Goal: Book appointment/travel/reservation

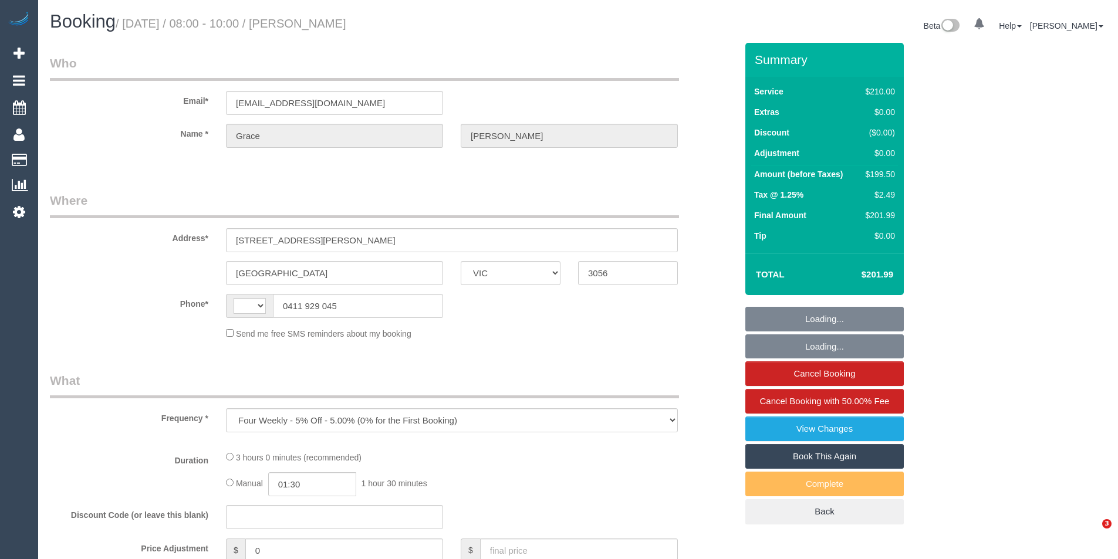
select select "VIC"
select select "string:AU"
select select "string:stripe-pm_1RhgPc2GScqysDRVsTTE5AE1"
select select "spot1"
select select "number:28"
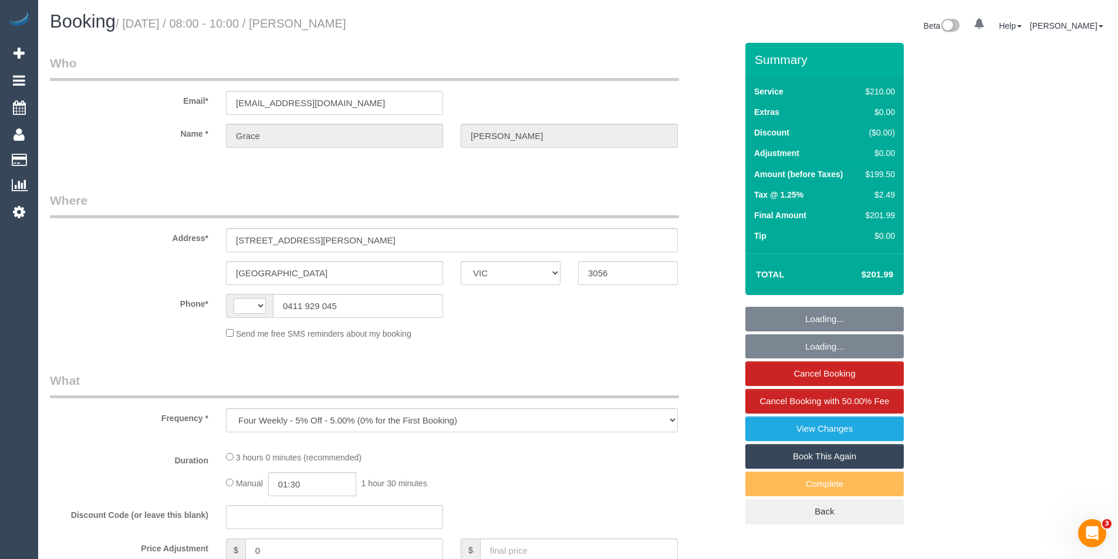
select select "number:14"
select select "number:19"
select select "number:24"
select select "number:34"
select select "number:13"
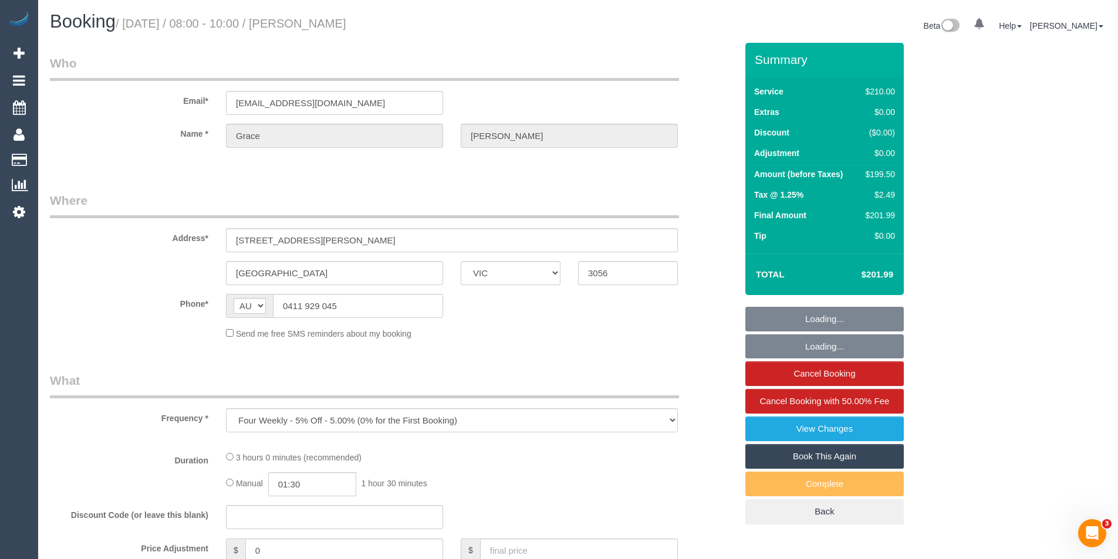
select select "180"
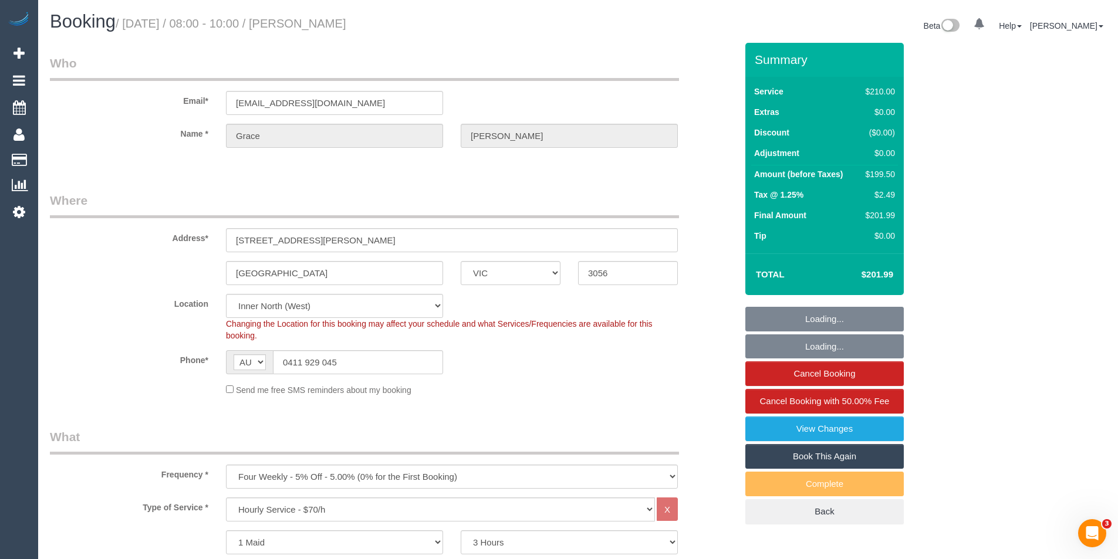
select select "object:1754"
select select "spot12"
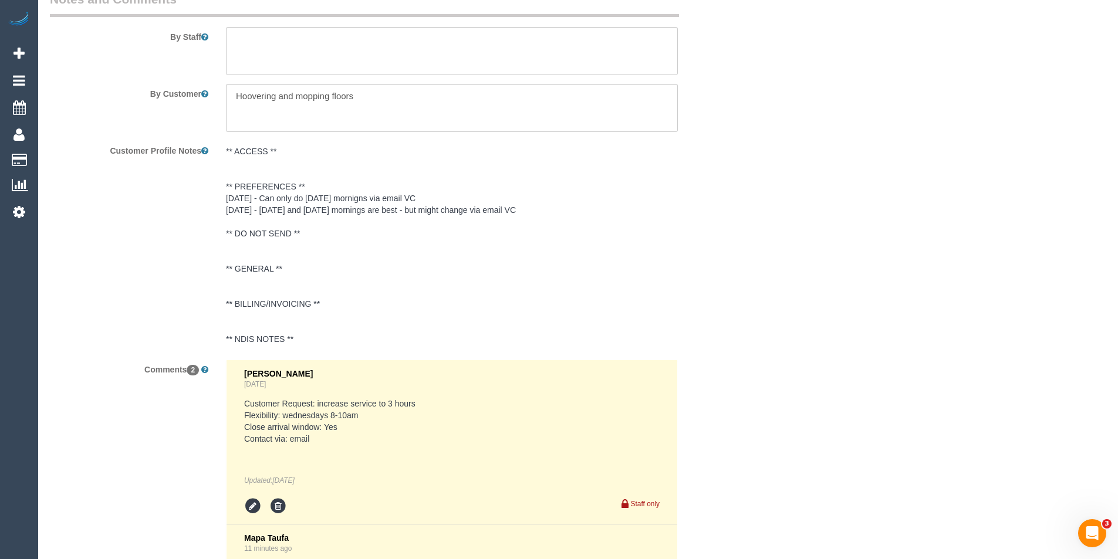
scroll to position [2176, 0]
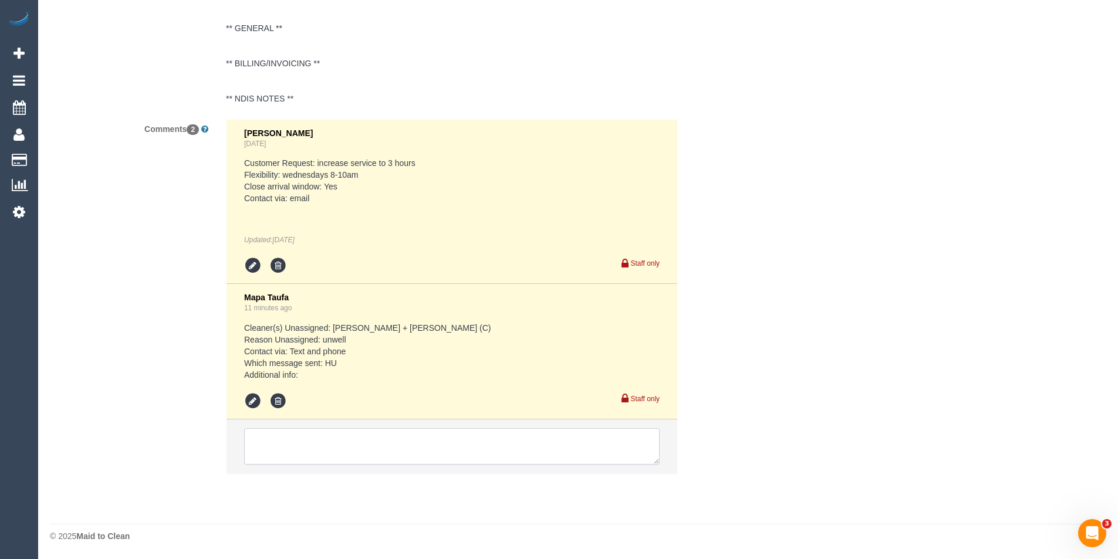
click at [313, 443] on textarea at bounding box center [451, 446] width 415 height 36
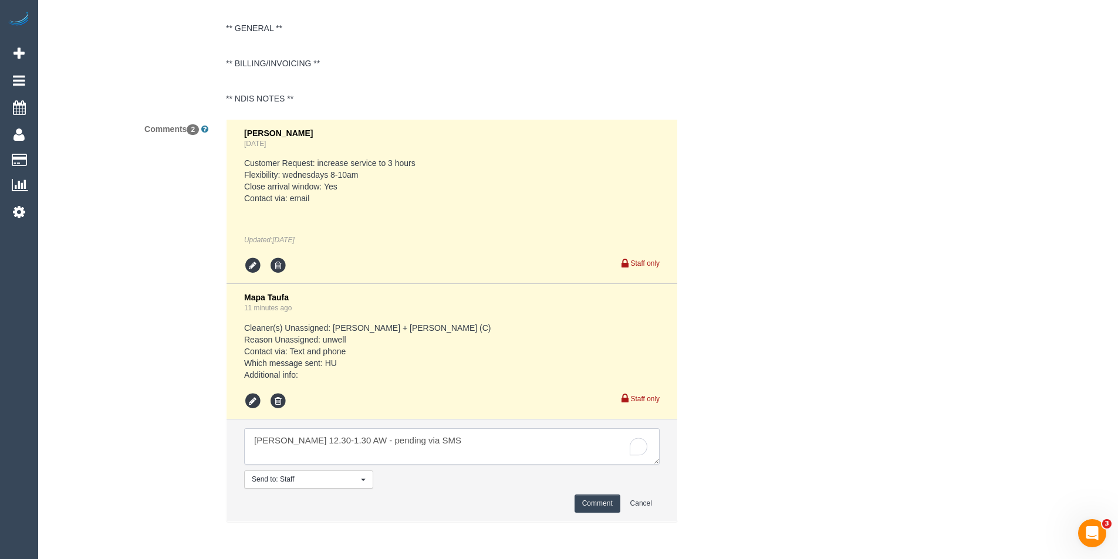
type textarea "[PERSON_NAME] 12.30-1.30 AW - pending via SMS"
click at [594, 505] on button "Comment" at bounding box center [597, 504] width 46 height 18
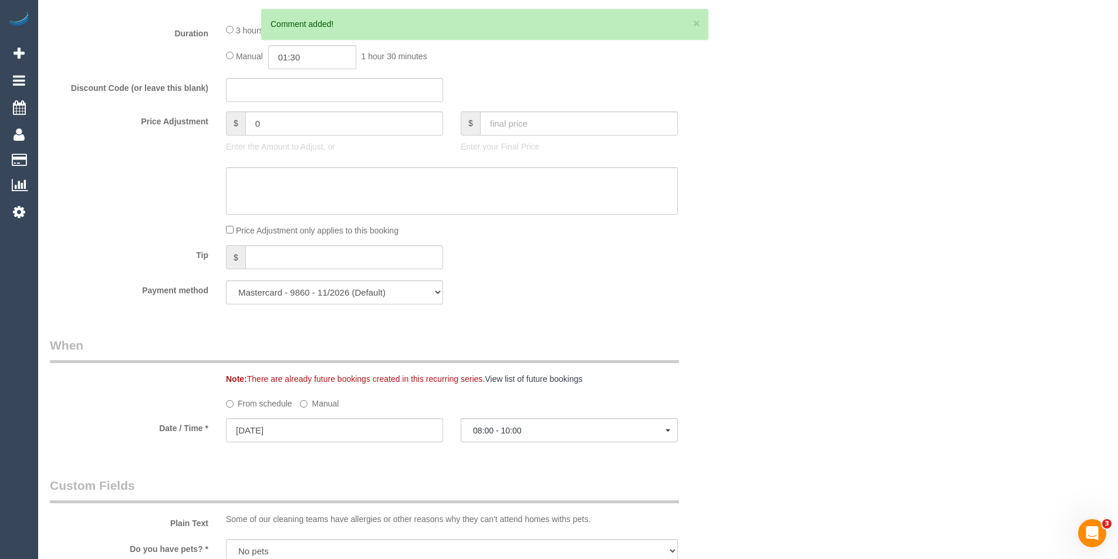
scroll to position [768, 0]
